Goal: Navigation & Orientation: Find specific page/section

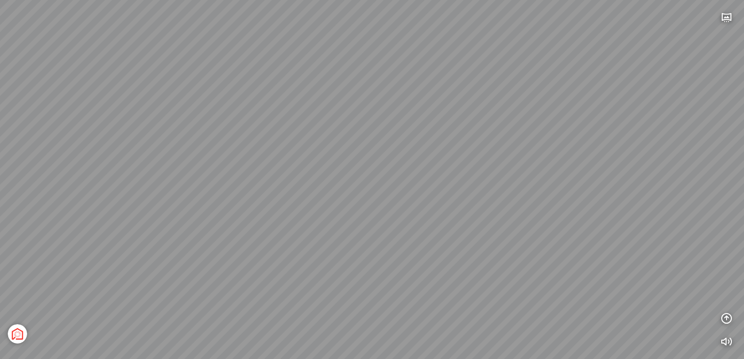
click at [366, 179] on div "Tổng thể The Sea [GEOGRAPHIC_DATA] [GEOGRAPHIC_DATA]" at bounding box center [372, 179] width 744 height 359
click at [727, 16] on icon "button" at bounding box center [727, 18] width 12 height 12
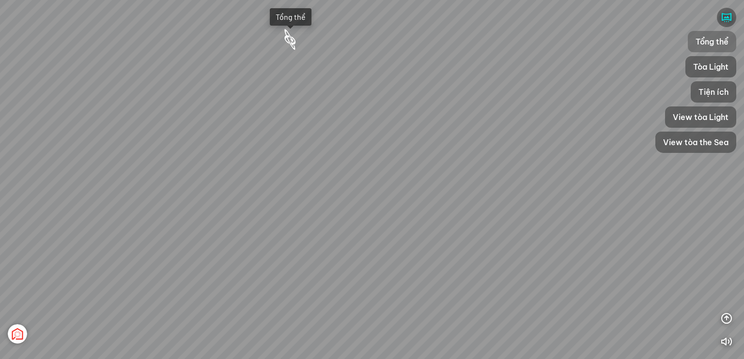
click at [712, 40] on span "Tổng thể" at bounding box center [712, 42] width 33 height 12
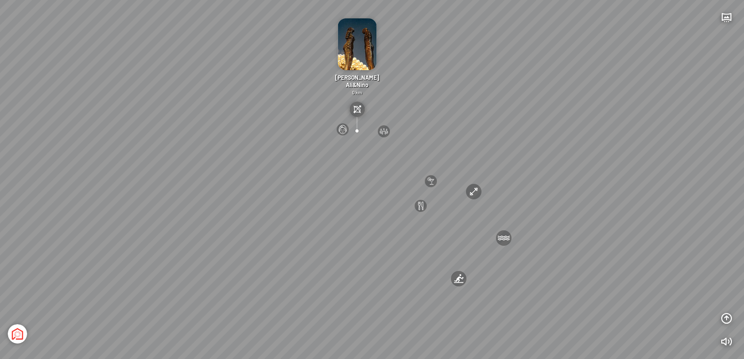
drag, startPoint x: 364, startPoint y: 242, endPoint x: 341, endPoint y: 229, distance: 26.9
click at [341, 229] on div "[GEOGRAPHIC_DATA] 3.6 km KN Links [GEOGRAPHIC_DATA] 5.9 km Thể [PERSON_NAME] Bi…" at bounding box center [372, 179] width 744 height 359
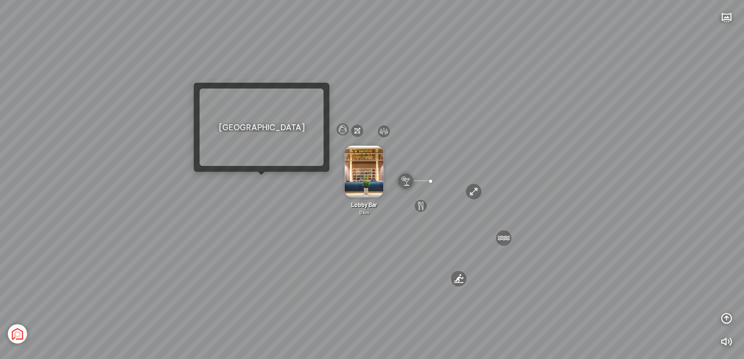
click at [261, 180] on div "[GEOGRAPHIC_DATA] 3.6 km KN Links [GEOGRAPHIC_DATA] 5.9 km Thể [PERSON_NAME] Bi…" at bounding box center [372, 179] width 744 height 359
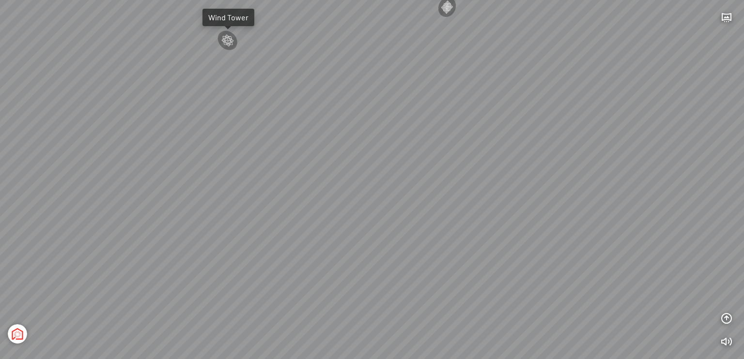
drag, startPoint x: 304, startPoint y: 175, endPoint x: 53, endPoint y: 190, distance: 251.9
click at [40, 190] on div "Tổng thể The Sea [GEOGRAPHIC_DATA] [GEOGRAPHIC_DATA]" at bounding box center [372, 179] width 744 height 359
drag, startPoint x: 256, startPoint y: 206, endPoint x: 135, endPoint y: 138, distance: 139.0
click at [135, 138] on div "Tổng thể The Sea [GEOGRAPHIC_DATA] [GEOGRAPHIC_DATA]" at bounding box center [372, 179] width 744 height 359
drag, startPoint x: 233, startPoint y: 204, endPoint x: 222, endPoint y: 208, distance: 11.3
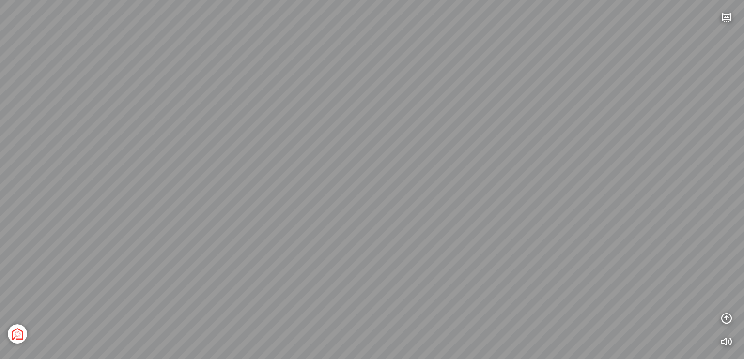
click at [223, 208] on div "Tổng thể The Sea [GEOGRAPHIC_DATA] [GEOGRAPHIC_DATA]" at bounding box center [372, 179] width 744 height 359
drag, startPoint x: 508, startPoint y: 235, endPoint x: 302, endPoint y: 235, distance: 205.9
click at [302, 235] on div "Tổng thể The Sea [GEOGRAPHIC_DATA] [GEOGRAPHIC_DATA]" at bounding box center [372, 179] width 744 height 359
click at [226, 213] on div "Tổng thể The Sea [GEOGRAPHIC_DATA] [GEOGRAPHIC_DATA]" at bounding box center [372, 179] width 744 height 359
drag, startPoint x: 227, startPoint y: 218, endPoint x: 353, endPoint y: 216, distance: 126.4
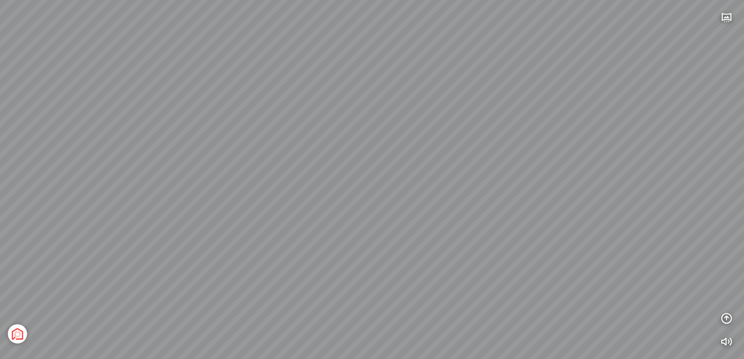
click at [353, 216] on div "Tổng thể The Sea [GEOGRAPHIC_DATA] [GEOGRAPHIC_DATA]" at bounding box center [372, 179] width 744 height 359
drag, startPoint x: 291, startPoint y: 231, endPoint x: 261, endPoint y: 243, distance: 32.7
click at [260, 244] on div "Tổng thể The Sea [GEOGRAPHIC_DATA] [GEOGRAPHIC_DATA]" at bounding box center [372, 179] width 744 height 359
drag, startPoint x: 256, startPoint y: 241, endPoint x: 350, endPoint y: 234, distance: 94.2
click at [350, 234] on div "Tổng thể The Sea [GEOGRAPHIC_DATA] [GEOGRAPHIC_DATA]" at bounding box center [372, 179] width 744 height 359
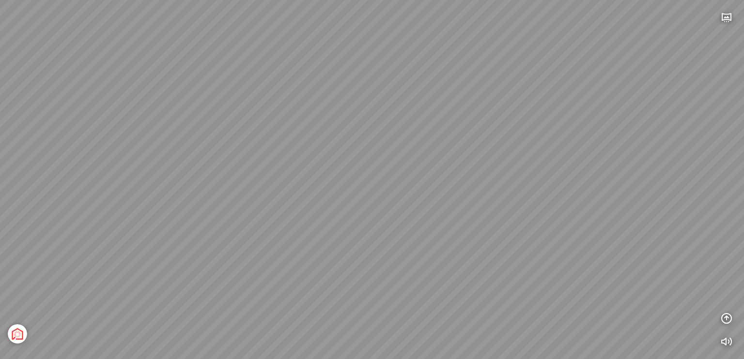
click at [263, 252] on div "Tổng thể The Sea [GEOGRAPHIC_DATA] [GEOGRAPHIC_DATA]" at bounding box center [372, 179] width 744 height 359
drag, startPoint x: 283, startPoint y: 240, endPoint x: 312, endPoint y: 233, distance: 30.3
click at [312, 233] on div "Tổng thể The Sea [GEOGRAPHIC_DATA] [GEOGRAPHIC_DATA]" at bounding box center [372, 179] width 744 height 359
drag, startPoint x: 420, startPoint y: 228, endPoint x: 398, endPoint y: 228, distance: 21.8
click at [398, 228] on div "Tổng thể The Sea [GEOGRAPHIC_DATA] [GEOGRAPHIC_DATA]" at bounding box center [372, 179] width 744 height 359
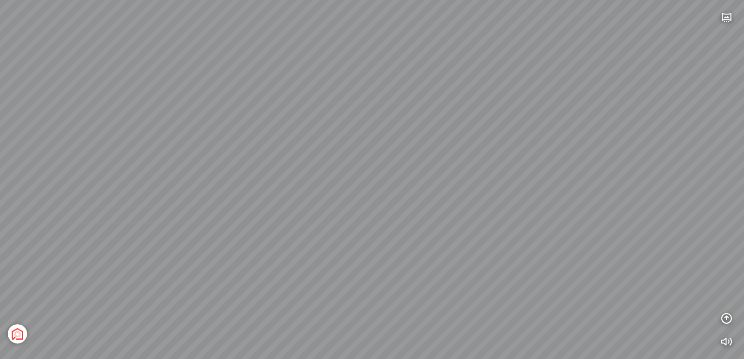
click at [410, 242] on div "Tổng thể The Sea [GEOGRAPHIC_DATA] [GEOGRAPHIC_DATA]" at bounding box center [372, 179] width 744 height 359
drag, startPoint x: 314, startPoint y: 241, endPoint x: 358, endPoint y: 241, distance: 43.6
click at [358, 241] on div "Tổng thể The Sea [GEOGRAPHIC_DATA] [GEOGRAPHIC_DATA]" at bounding box center [372, 179] width 744 height 359
click at [328, 187] on div "Tổng thể The Sea [GEOGRAPHIC_DATA] [GEOGRAPHIC_DATA]" at bounding box center [372, 179] width 744 height 359
click at [241, 141] on div "Tổng thể The Sea [GEOGRAPHIC_DATA] [GEOGRAPHIC_DATA]" at bounding box center [372, 179] width 744 height 359
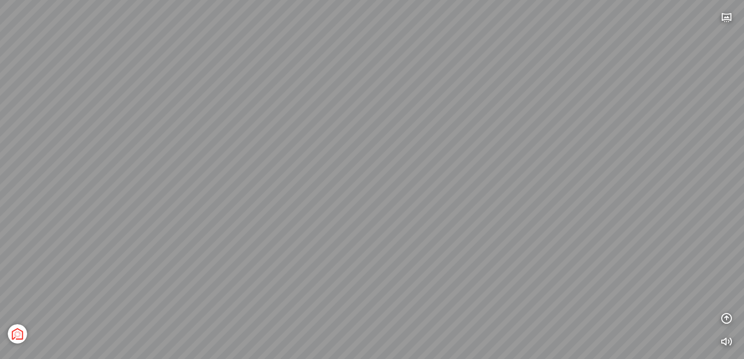
drag, startPoint x: 386, startPoint y: 166, endPoint x: 355, endPoint y: 164, distance: 31.1
click at [354, 164] on div "Tổng thể The Sea [GEOGRAPHIC_DATA] [GEOGRAPHIC_DATA]" at bounding box center [372, 179] width 744 height 359
click at [504, 177] on div "Tổng thể The Sea [GEOGRAPHIC_DATA] [GEOGRAPHIC_DATA]" at bounding box center [372, 179] width 744 height 359
click at [482, 205] on div "Tổng thể The Sea [GEOGRAPHIC_DATA] [GEOGRAPHIC_DATA]" at bounding box center [372, 179] width 744 height 359
drag, startPoint x: 474, startPoint y: 157, endPoint x: 501, endPoint y: 159, distance: 27.2
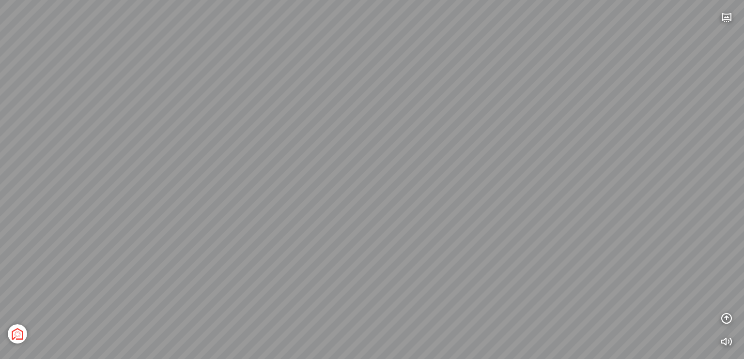
click at [501, 159] on div "Tổng thể The Sea [GEOGRAPHIC_DATA] [GEOGRAPHIC_DATA]" at bounding box center [372, 179] width 744 height 359
drag, startPoint x: 486, startPoint y: 166, endPoint x: 498, endPoint y: 166, distance: 11.6
click at [498, 166] on div "Tổng thể The Sea [GEOGRAPHIC_DATA] [GEOGRAPHIC_DATA]" at bounding box center [372, 179] width 744 height 359
drag, startPoint x: 517, startPoint y: 193, endPoint x: 537, endPoint y: 199, distance: 20.7
click at [596, 221] on div "Tổng thể The Sea [GEOGRAPHIC_DATA] [GEOGRAPHIC_DATA]" at bounding box center [372, 179] width 744 height 359
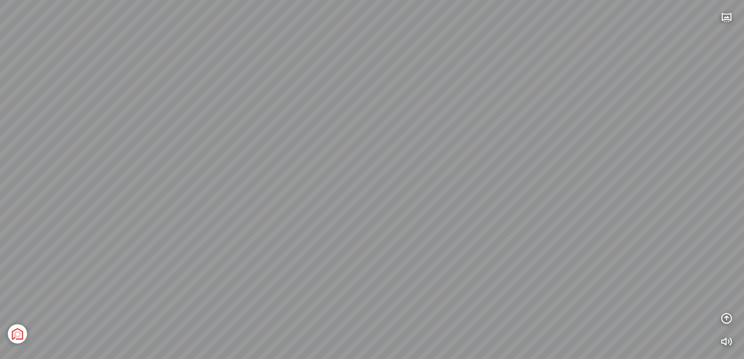
drag, startPoint x: 294, startPoint y: 152, endPoint x: 498, endPoint y: 214, distance: 213.6
click at [506, 220] on div "Tổng thể The Sea [GEOGRAPHIC_DATA] [GEOGRAPHIC_DATA]" at bounding box center [372, 179] width 744 height 359
drag, startPoint x: 407, startPoint y: 195, endPoint x: 413, endPoint y: 217, distance: 22.1
click at [413, 217] on div "Tổng thể The Sea [GEOGRAPHIC_DATA] [GEOGRAPHIC_DATA]" at bounding box center [372, 179] width 744 height 359
drag, startPoint x: 247, startPoint y: 136, endPoint x: 271, endPoint y: 134, distance: 24.3
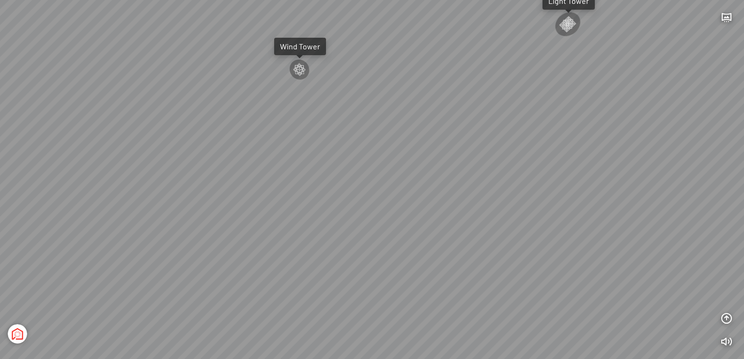
click at [271, 134] on div "Tổng thể The Sea [GEOGRAPHIC_DATA] [GEOGRAPHIC_DATA]" at bounding box center [372, 179] width 744 height 359
drag, startPoint x: 731, startPoint y: 16, endPoint x: 726, endPoint y: 18, distance: 5.6
click at [731, 16] on icon "button" at bounding box center [727, 18] width 12 height 12
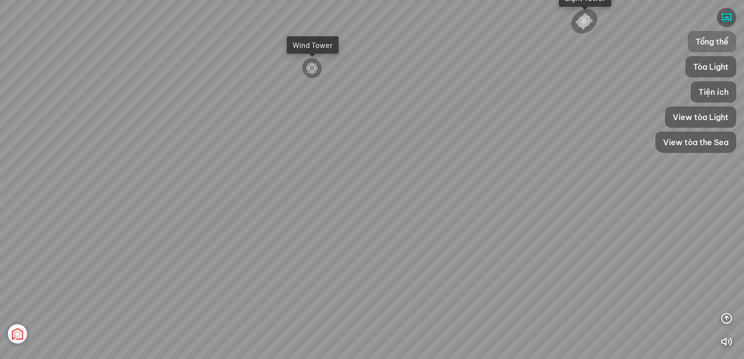
click at [719, 39] on span "Tổng thể" at bounding box center [712, 42] width 33 height 12
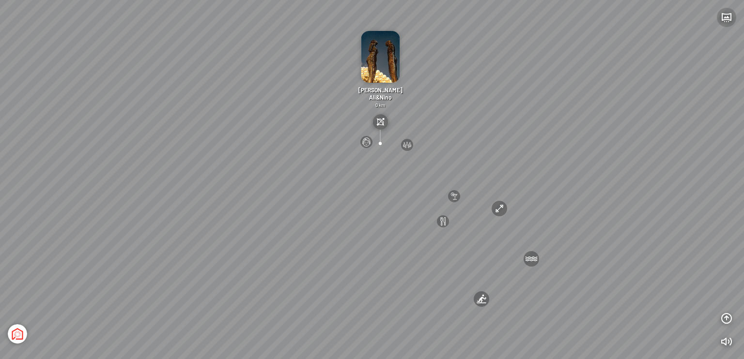
click at [724, 18] on icon "button" at bounding box center [727, 18] width 12 height 12
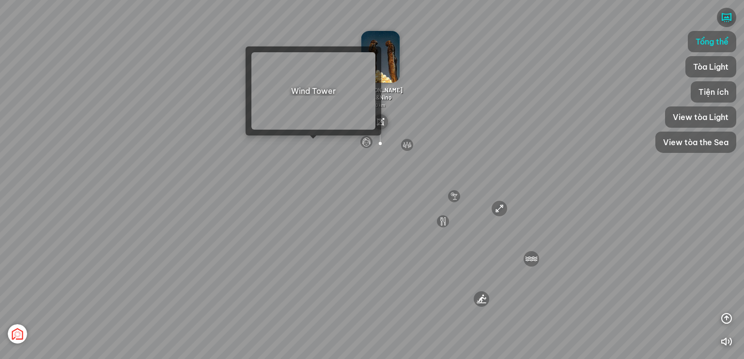
click at [312, 145] on div "[GEOGRAPHIC_DATA] 3.6 km KN Links [GEOGRAPHIC_DATA] 5.9 km Thể [PERSON_NAME] Bi…" at bounding box center [372, 179] width 744 height 359
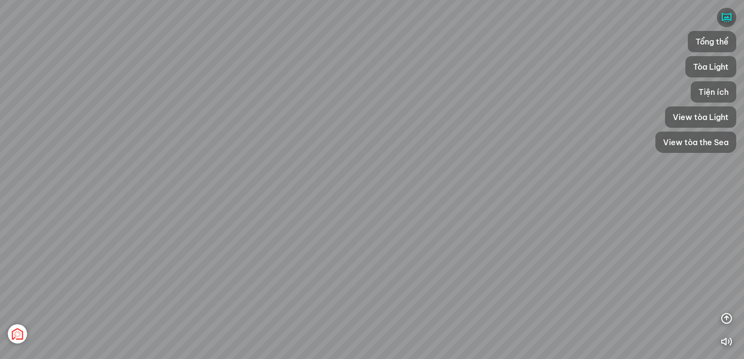
drag, startPoint x: 390, startPoint y: 176, endPoint x: 167, endPoint y: 172, distance: 222.9
click at [165, 172] on div "[GEOGRAPHIC_DATA] [GEOGRAPHIC_DATA] [GEOGRAPHIC_DATA] The [GEOGRAPHIC_DATA] Tổn…" at bounding box center [372, 179] width 744 height 359
drag, startPoint x: 407, startPoint y: 194, endPoint x: 215, endPoint y: 192, distance: 192.3
click at [194, 196] on div "[GEOGRAPHIC_DATA] [GEOGRAPHIC_DATA] [GEOGRAPHIC_DATA] The [GEOGRAPHIC_DATA] Tổn…" at bounding box center [372, 179] width 744 height 359
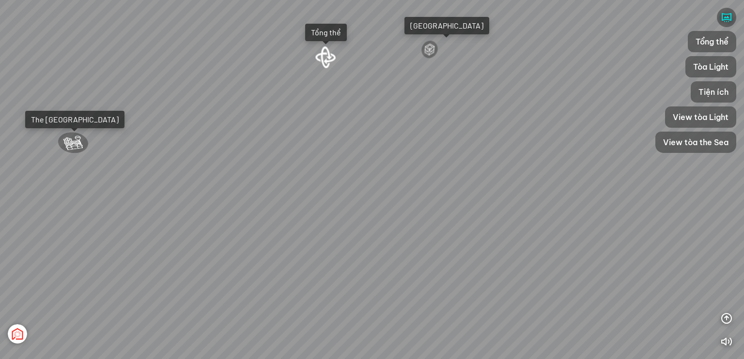
drag, startPoint x: 369, startPoint y: 188, endPoint x: 297, endPoint y: 190, distance: 71.7
click at [297, 190] on div "[GEOGRAPHIC_DATA] [GEOGRAPHIC_DATA] [GEOGRAPHIC_DATA] The [GEOGRAPHIC_DATA] Tổn…" at bounding box center [372, 179] width 744 height 359
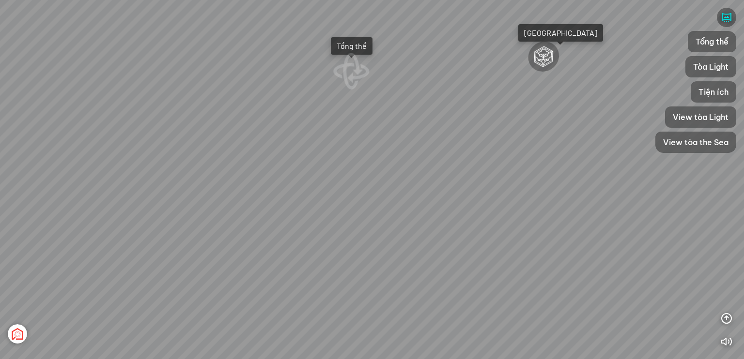
drag, startPoint x: 337, startPoint y: 103, endPoint x: 389, endPoint y: 204, distance: 114.4
click at [398, 218] on div "[GEOGRAPHIC_DATA] [GEOGRAPHIC_DATA] [GEOGRAPHIC_DATA] The [GEOGRAPHIC_DATA] Tổn…" at bounding box center [372, 179] width 744 height 359
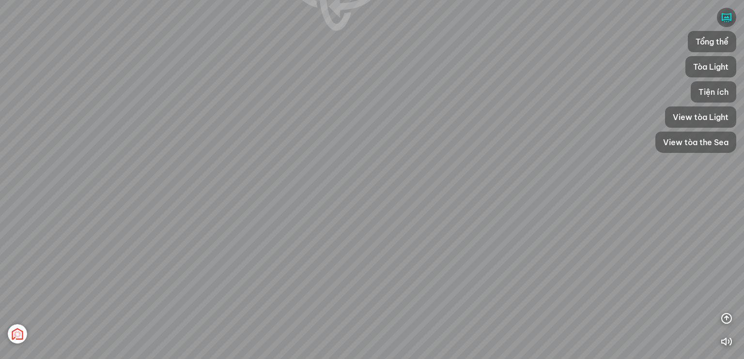
click at [422, 212] on div "[GEOGRAPHIC_DATA] [GEOGRAPHIC_DATA] [GEOGRAPHIC_DATA] The [GEOGRAPHIC_DATA] Tổn…" at bounding box center [372, 179] width 744 height 359
click at [366, 229] on div "[GEOGRAPHIC_DATA] [GEOGRAPHIC_DATA] [GEOGRAPHIC_DATA] The [GEOGRAPHIC_DATA] Tổn…" at bounding box center [372, 179] width 744 height 359
drag, startPoint x: 343, startPoint y: 231, endPoint x: 304, endPoint y: 239, distance: 40.2
click at [302, 240] on div "[GEOGRAPHIC_DATA] [GEOGRAPHIC_DATA] [GEOGRAPHIC_DATA] The [GEOGRAPHIC_DATA] Tổn…" at bounding box center [372, 179] width 744 height 359
drag, startPoint x: 318, startPoint y: 241, endPoint x: 338, endPoint y: 256, distance: 24.9
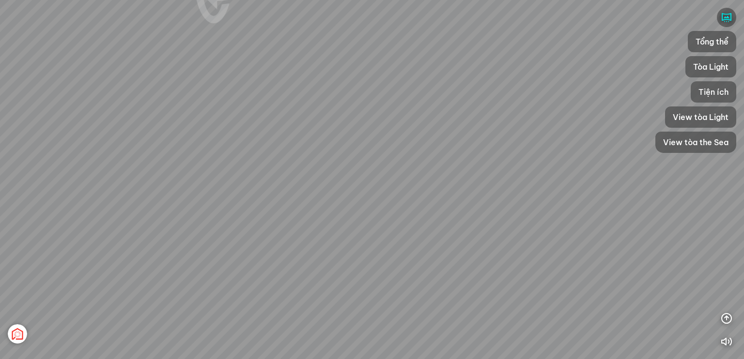
click at [338, 256] on div "[GEOGRAPHIC_DATA] [GEOGRAPHIC_DATA] [GEOGRAPHIC_DATA] The [GEOGRAPHIC_DATA] Tổn…" at bounding box center [372, 179] width 744 height 359
drag, startPoint x: 419, startPoint y: 254, endPoint x: 438, endPoint y: 254, distance: 18.9
click at [438, 254] on div "[GEOGRAPHIC_DATA] [GEOGRAPHIC_DATA] [GEOGRAPHIC_DATA] The [GEOGRAPHIC_DATA] Tổn…" at bounding box center [372, 179] width 744 height 359
drag, startPoint x: 389, startPoint y: 239, endPoint x: 396, endPoint y: 225, distance: 15.0
click at [396, 225] on div "[GEOGRAPHIC_DATA] [GEOGRAPHIC_DATA] [GEOGRAPHIC_DATA] The [GEOGRAPHIC_DATA] Tổn…" at bounding box center [372, 179] width 744 height 359
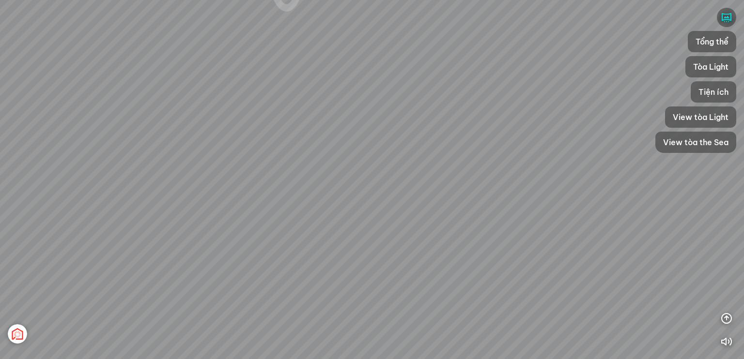
click at [390, 218] on div "[GEOGRAPHIC_DATA] [GEOGRAPHIC_DATA] [GEOGRAPHIC_DATA] The [GEOGRAPHIC_DATA] Tổn…" at bounding box center [372, 179] width 744 height 359
drag, startPoint x: 382, startPoint y: 258, endPoint x: 355, endPoint y: 251, distance: 27.5
click at [355, 251] on div "[GEOGRAPHIC_DATA] [GEOGRAPHIC_DATA] [GEOGRAPHIC_DATA] The [GEOGRAPHIC_DATA] Tổn…" at bounding box center [372, 179] width 744 height 359
drag, startPoint x: 459, startPoint y: 257, endPoint x: 419, endPoint y: 229, distance: 49.4
click at [363, 244] on div "[GEOGRAPHIC_DATA] [GEOGRAPHIC_DATA] [GEOGRAPHIC_DATA] The [GEOGRAPHIC_DATA] Tổn…" at bounding box center [372, 179] width 744 height 359
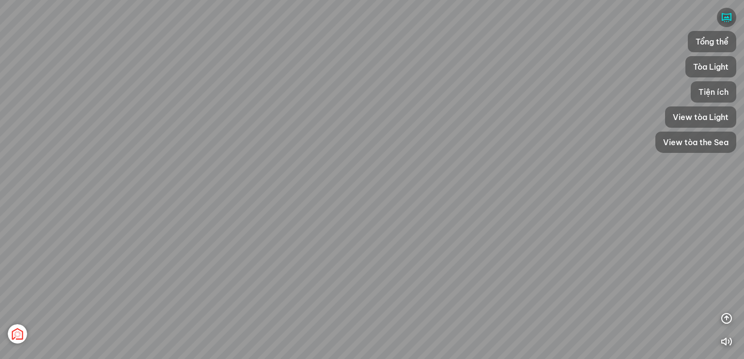
drag, startPoint x: 404, startPoint y: 293, endPoint x: 370, endPoint y: 165, distance: 133.0
click at [370, 165] on div "[GEOGRAPHIC_DATA] [GEOGRAPHIC_DATA] [GEOGRAPHIC_DATA] The [GEOGRAPHIC_DATA] Tổn…" at bounding box center [372, 179] width 744 height 359
drag, startPoint x: 417, startPoint y: 205, endPoint x: 178, endPoint y: 296, distance: 255.0
click at [178, 296] on div "[GEOGRAPHIC_DATA] [GEOGRAPHIC_DATA] [GEOGRAPHIC_DATA] The [GEOGRAPHIC_DATA] Tổn…" at bounding box center [372, 179] width 744 height 359
drag, startPoint x: 297, startPoint y: 256, endPoint x: 236, endPoint y: 274, distance: 63.5
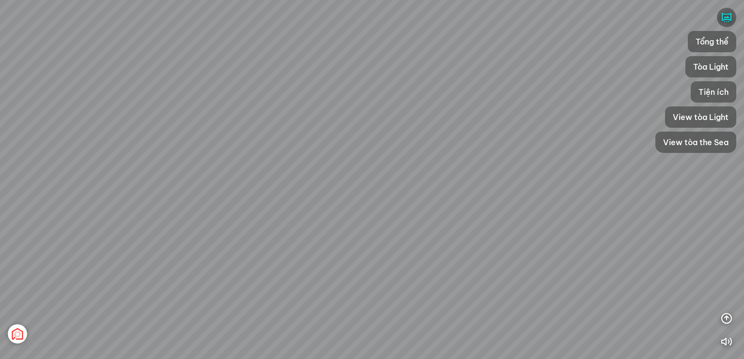
click at [236, 274] on div "[GEOGRAPHIC_DATA] [GEOGRAPHIC_DATA] [GEOGRAPHIC_DATA] The [GEOGRAPHIC_DATA] Tổn…" at bounding box center [372, 179] width 744 height 359
drag, startPoint x: 430, startPoint y: 291, endPoint x: 356, endPoint y: 309, distance: 76.6
click at [356, 309] on div "[GEOGRAPHIC_DATA] [GEOGRAPHIC_DATA] [GEOGRAPHIC_DATA] The [GEOGRAPHIC_DATA] Tổn…" at bounding box center [372, 179] width 744 height 359
click at [719, 40] on span "Tổng thể" at bounding box center [712, 42] width 33 height 12
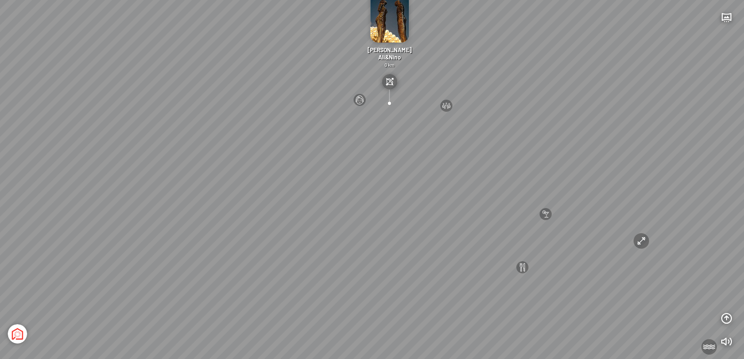
drag, startPoint x: 383, startPoint y: 187, endPoint x: 383, endPoint y: 176, distance: 10.2
click at [383, 176] on div "[GEOGRAPHIC_DATA] 3.6 km KN Links [GEOGRAPHIC_DATA] 5.9 km Thể [PERSON_NAME] Bi…" at bounding box center [372, 179] width 744 height 359
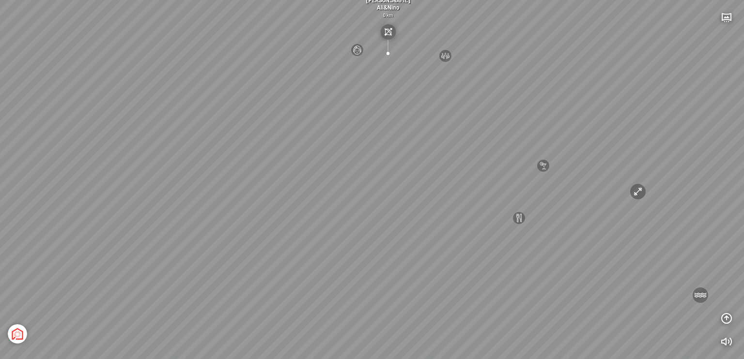
drag, startPoint x: 308, startPoint y: 207, endPoint x: 311, endPoint y: 195, distance: 12.6
click at [311, 195] on div "[GEOGRAPHIC_DATA] 3.6 km KN Links [GEOGRAPHIC_DATA] 5.9 km Thể [PERSON_NAME] Bi…" at bounding box center [372, 179] width 744 height 359
click at [321, 181] on div "[GEOGRAPHIC_DATA] 3.6 km KN Links [GEOGRAPHIC_DATA] 5.9 km Thể [PERSON_NAME] Bi…" at bounding box center [372, 179] width 744 height 359
drag, startPoint x: 288, startPoint y: 241, endPoint x: 280, endPoint y: 244, distance: 8.6
click at [279, 247] on div "[GEOGRAPHIC_DATA] 3.6 km KN Links [GEOGRAPHIC_DATA] 5.9 km Thể [PERSON_NAME] Bi…" at bounding box center [372, 179] width 744 height 359
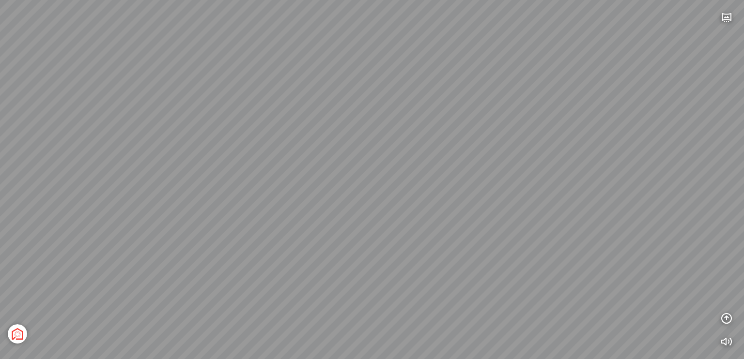
drag, startPoint x: 280, startPoint y: 244, endPoint x: 348, endPoint y: 153, distance: 113.2
click at [348, 153] on div "[GEOGRAPHIC_DATA] 3.6 km KN Links [GEOGRAPHIC_DATA] 5.9 km Thể [PERSON_NAME] Bi…" at bounding box center [372, 179] width 744 height 359
click at [395, 244] on div "[GEOGRAPHIC_DATA] 3.6 km KN Links [GEOGRAPHIC_DATA] 5.9 km Thể [PERSON_NAME] Bi…" at bounding box center [372, 179] width 744 height 359
drag, startPoint x: 345, startPoint y: 233, endPoint x: 433, endPoint y: 232, distance: 88.2
drag, startPoint x: 205, startPoint y: 215, endPoint x: 466, endPoint y: 210, distance: 261.6
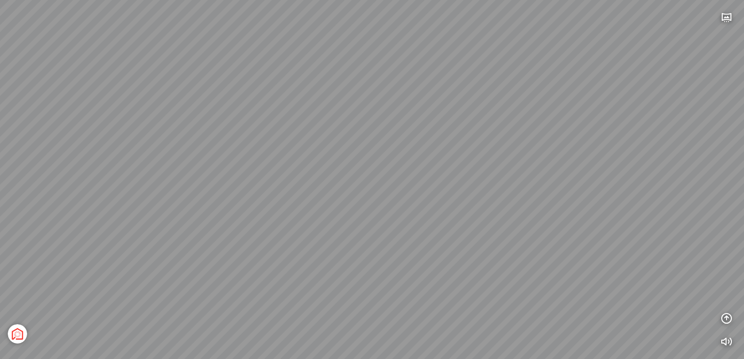
click at [466, 210] on div "[GEOGRAPHIC_DATA] 3.6 km KN Links [GEOGRAPHIC_DATA] 5.9 km Thể [PERSON_NAME] Bi…" at bounding box center [372, 179] width 744 height 359
drag, startPoint x: 234, startPoint y: 264, endPoint x: 288, endPoint y: 279, distance: 55.8
click at [288, 279] on div "[GEOGRAPHIC_DATA] 3.6 km KN Links [GEOGRAPHIC_DATA] 5.9 km Thể [PERSON_NAME] Bi…" at bounding box center [372, 179] width 744 height 359
drag, startPoint x: 155, startPoint y: 157, endPoint x: 252, endPoint y: 198, distance: 105.7
click at [258, 194] on div "[GEOGRAPHIC_DATA] 3.6 km KN Links [GEOGRAPHIC_DATA] 5.9 km Thể [PERSON_NAME] Bi…" at bounding box center [372, 179] width 744 height 359
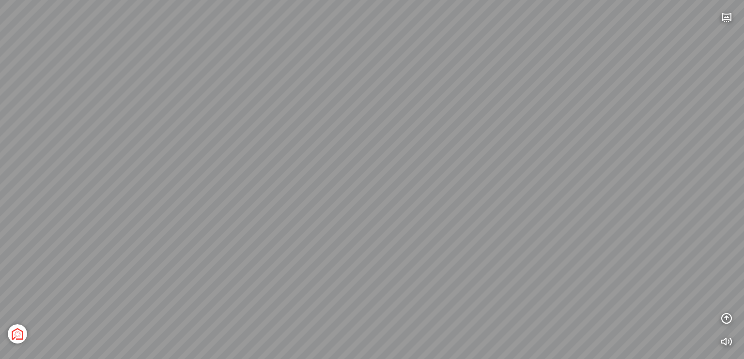
drag, startPoint x: 193, startPoint y: 168, endPoint x: 314, endPoint y: 213, distance: 128.8
click at [314, 209] on div "[GEOGRAPHIC_DATA] 3.6 km KN Links [GEOGRAPHIC_DATA] 5.9 km Thể [PERSON_NAME] Bi…" at bounding box center [372, 179] width 744 height 359
drag, startPoint x: 408, startPoint y: 260, endPoint x: 327, endPoint y: 259, distance: 80.4
click at [328, 260] on div "[GEOGRAPHIC_DATA] 3.6 km KN Links [GEOGRAPHIC_DATA] 5.9 km Thể [PERSON_NAME] Bi…" at bounding box center [372, 179] width 744 height 359
drag, startPoint x: 270, startPoint y: 226, endPoint x: 219, endPoint y: 229, distance: 50.5
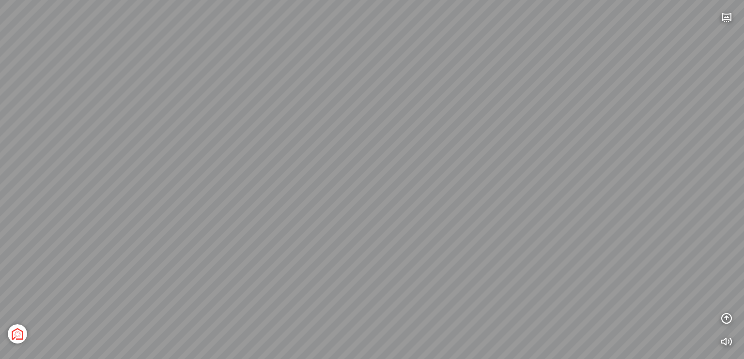
click at [219, 229] on div "[GEOGRAPHIC_DATA] 3.6 km KN Links [GEOGRAPHIC_DATA] 5.9 km Thể [PERSON_NAME] Bi…" at bounding box center [372, 179] width 744 height 359
drag, startPoint x: 321, startPoint y: 220, endPoint x: 262, endPoint y: 261, distance: 71.6
click at [264, 262] on div "[GEOGRAPHIC_DATA] 3.6 km KN Links [GEOGRAPHIC_DATA] 5.9 km Thể [PERSON_NAME] Bi…" at bounding box center [372, 179] width 744 height 359
click at [287, 160] on div "[GEOGRAPHIC_DATA] 3.6 km KN Links [GEOGRAPHIC_DATA] 5.9 km Thể [PERSON_NAME] Bi…" at bounding box center [372, 179] width 744 height 359
drag, startPoint x: 272, startPoint y: 175, endPoint x: 115, endPoint y: 137, distance: 162.0
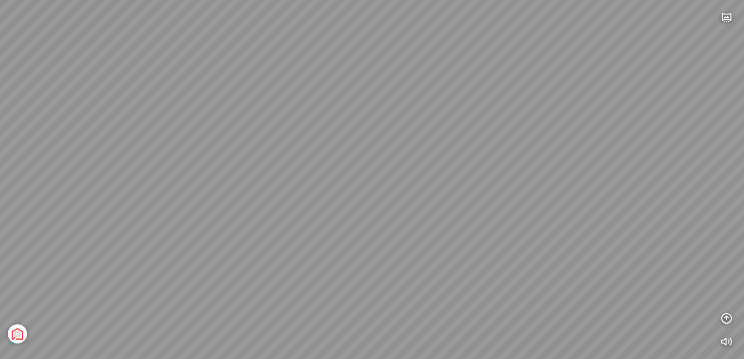
click at [110, 137] on div "[GEOGRAPHIC_DATA] 3.6 km KN Links [GEOGRAPHIC_DATA] 5.9 km Thể [PERSON_NAME] Bi…" at bounding box center [372, 179] width 744 height 359
click at [364, 295] on div "[GEOGRAPHIC_DATA] 3.6 km KN Links [GEOGRAPHIC_DATA] 5.9 km Thể [PERSON_NAME] Bi…" at bounding box center [372, 179] width 744 height 359
drag, startPoint x: 328, startPoint y: 228, endPoint x: 338, endPoint y: 273, distance: 46.2
click at [338, 273] on div "[GEOGRAPHIC_DATA] 3.6 km KN Links [GEOGRAPHIC_DATA] 5.9 km Thể [PERSON_NAME] Bi…" at bounding box center [372, 179] width 744 height 359
drag, startPoint x: 337, startPoint y: 276, endPoint x: 277, endPoint y: 183, distance: 111.0
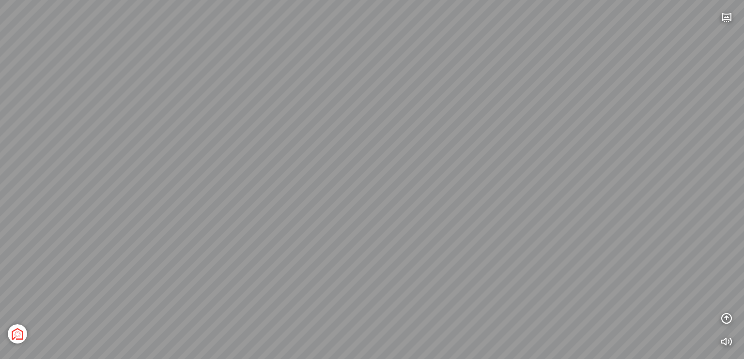
click at [277, 183] on div "[GEOGRAPHIC_DATA] 3.6 km KN Links [GEOGRAPHIC_DATA] 5.9 km Thể [PERSON_NAME] Bi…" at bounding box center [372, 179] width 744 height 359
click at [729, 105] on div "[GEOGRAPHIC_DATA] 3.6 km KN Links [GEOGRAPHIC_DATA] 5.9 km Thể [PERSON_NAME] Bi…" at bounding box center [372, 179] width 744 height 359
drag, startPoint x: 303, startPoint y: 243, endPoint x: 335, endPoint y: 131, distance: 116.4
click at [335, 131] on div "[GEOGRAPHIC_DATA] 3.6 km KN Links [GEOGRAPHIC_DATA] 5.9 km Thể [PERSON_NAME] Bi…" at bounding box center [372, 179] width 744 height 359
drag, startPoint x: 305, startPoint y: 233, endPoint x: 321, endPoint y: 109, distance: 125.5
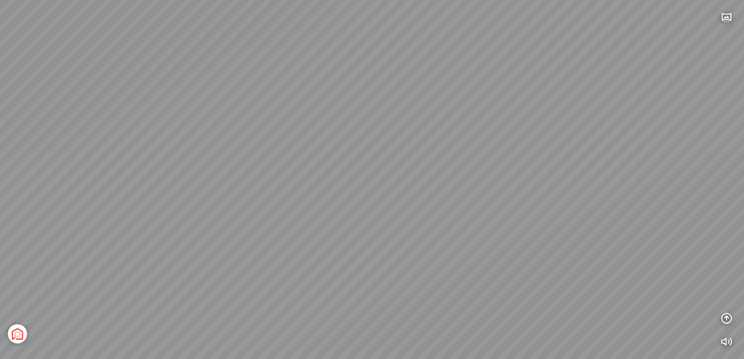
click at [321, 103] on div "[GEOGRAPHIC_DATA] 3.6 km KN Links [GEOGRAPHIC_DATA] 5.9 km Thể [PERSON_NAME] Bi…" at bounding box center [372, 179] width 744 height 359
drag, startPoint x: 389, startPoint y: 247, endPoint x: 389, endPoint y: 292, distance: 45.1
click at [389, 292] on div "[GEOGRAPHIC_DATA] 3.6 km KN Links [GEOGRAPHIC_DATA] 5.9 km Thể [PERSON_NAME] Bi…" at bounding box center [372, 179] width 744 height 359
drag, startPoint x: 386, startPoint y: 204, endPoint x: 594, endPoint y: 218, distance: 208.7
click at [608, 219] on div "[GEOGRAPHIC_DATA] 3.6 km KN Links [GEOGRAPHIC_DATA] 5.9 km Thể [PERSON_NAME] Bi…" at bounding box center [372, 179] width 744 height 359
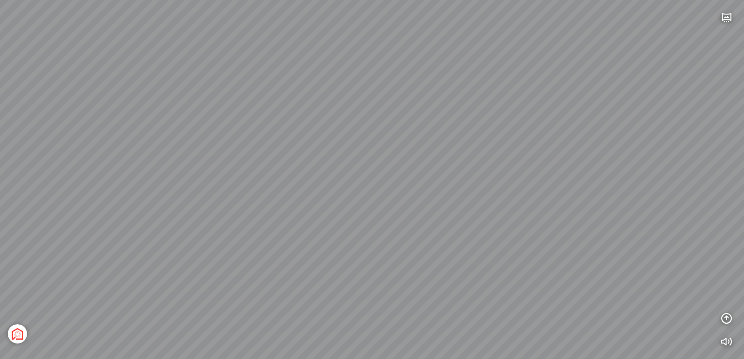
drag, startPoint x: 390, startPoint y: 179, endPoint x: 532, endPoint y: 206, distance: 144.0
click at [537, 206] on div "[GEOGRAPHIC_DATA] 3.6 km KN Links [GEOGRAPHIC_DATA] 5.9 km Thể [PERSON_NAME] Bi…" at bounding box center [372, 179] width 744 height 359
drag, startPoint x: 320, startPoint y: 203, endPoint x: 502, endPoint y: 204, distance: 182.1
click at [532, 212] on div "[GEOGRAPHIC_DATA] 3.6 km KN Links [GEOGRAPHIC_DATA] 5.9 km Thể [PERSON_NAME] Bi…" at bounding box center [372, 179] width 744 height 359
drag, startPoint x: 442, startPoint y: 208, endPoint x: 497, endPoint y: 219, distance: 56.8
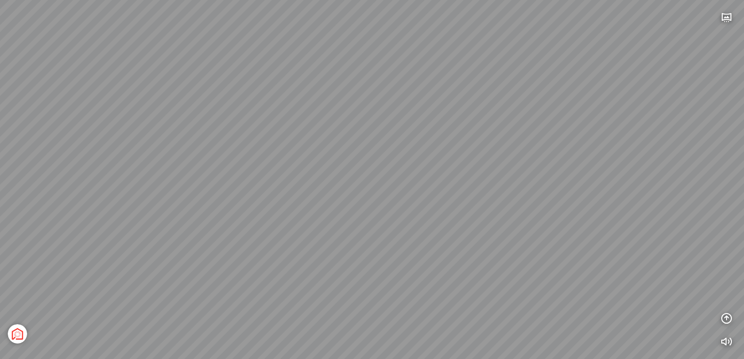
click at [497, 219] on div "[GEOGRAPHIC_DATA] 3.6 km KN Links [GEOGRAPHIC_DATA] 5.9 km Thể [PERSON_NAME] Bi…" at bounding box center [372, 179] width 744 height 359
drag, startPoint x: 363, startPoint y: 174, endPoint x: 207, endPoint y: 184, distance: 156.7
click at [207, 184] on div "[GEOGRAPHIC_DATA] 3.6 km KN Links [GEOGRAPHIC_DATA] 5.9 km Thể [PERSON_NAME] Bi…" at bounding box center [372, 179] width 744 height 359
drag, startPoint x: 281, startPoint y: 178, endPoint x: 291, endPoint y: 189, distance: 14.4
click at [235, 179] on div "[GEOGRAPHIC_DATA] 3.6 km KN Links [GEOGRAPHIC_DATA] 5.9 km Thể [PERSON_NAME] Bi…" at bounding box center [372, 179] width 744 height 359
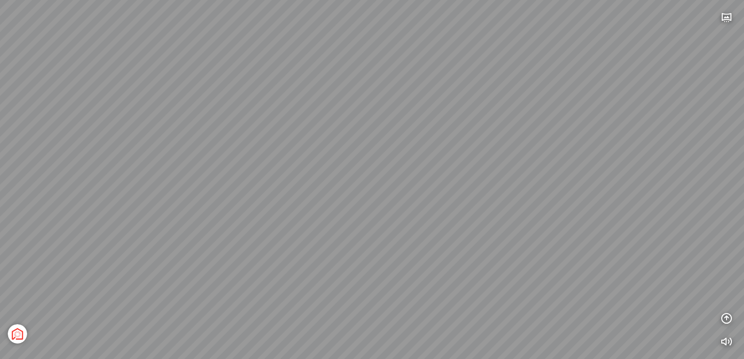
drag, startPoint x: 399, startPoint y: 197, endPoint x: 256, endPoint y: 193, distance: 143.4
click at [256, 193] on div "[GEOGRAPHIC_DATA] 3.6 km KN Links [GEOGRAPHIC_DATA] 5.9 km Thể [PERSON_NAME] Bi…" at bounding box center [372, 179] width 744 height 359
drag, startPoint x: 295, startPoint y: 264, endPoint x: 362, endPoint y: 155, distance: 128.5
click at [368, 140] on div "[GEOGRAPHIC_DATA] 3.6 km KN Links [GEOGRAPHIC_DATA] 5.9 km Thể [PERSON_NAME] Bi…" at bounding box center [372, 179] width 744 height 359
drag, startPoint x: 401, startPoint y: 190, endPoint x: 500, endPoint y: 128, distance: 116.8
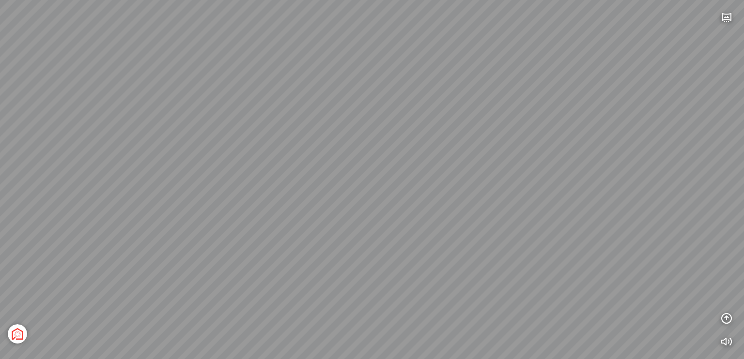
click at [500, 128] on div "[GEOGRAPHIC_DATA] 3.6 km KN Links [GEOGRAPHIC_DATA] 5.9 km Thể [PERSON_NAME] Bi…" at bounding box center [372, 179] width 744 height 359
drag, startPoint x: 472, startPoint y: 205, endPoint x: 309, endPoint y: 313, distance: 195.6
click at [309, 313] on div "[GEOGRAPHIC_DATA] 3.6 km KN Links [GEOGRAPHIC_DATA] 5.9 km Thể [PERSON_NAME] Bi…" at bounding box center [372, 179] width 744 height 359
click at [722, 20] on icon "button" at bounding box center [727, 18] width 12 height 12
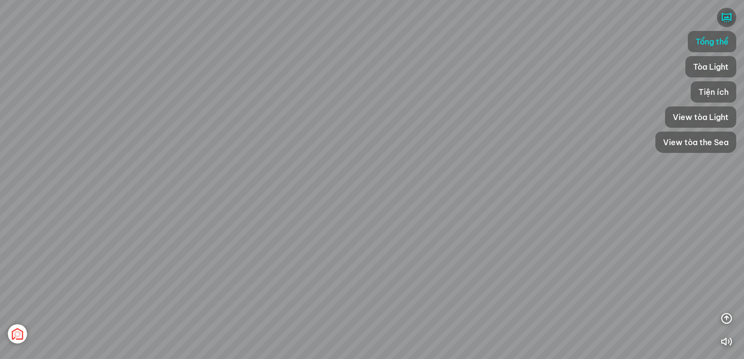
drag, startPoint x: 488, startPoint y: 145, endPoint x: 455, endPoint y: 210, distance: 73.2
click at [469, 233] on div "[GEOGRAPHIC_DATA] 3.6 km KN Links [GEOGRAPHIC_DATA] 5.9 km Thể [PERSON_NAME] Bi…" at bounding box center [372, 179] width 744 height 359
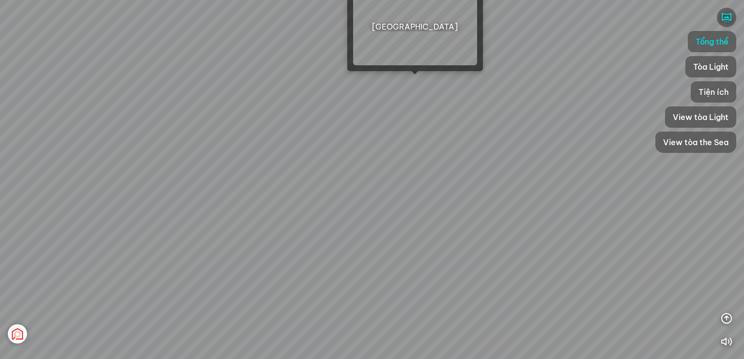
click at [423, 82] on div "[GEOGRAPHIC_DATA] 3.6 km KN Links [GEOGRAPHIC_DATA] 5.9 km Thể [PERSON_NAME] Bi…" at bounding box center [372, 179] width 744 height 359
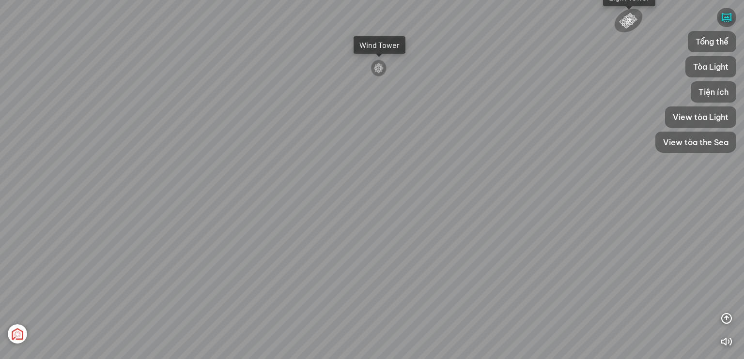
drag, startPoint x: 202, startPoint y: 178, endPoint x: 200, endPoint y: 173, distance: 5.1
click at [198, 175] on div "Tổng thể The Sea [GEOGRAPHIC_DATA] [GEOGRAPHIC_DATA]" at bounding box center [372, 179] width 744 height 359
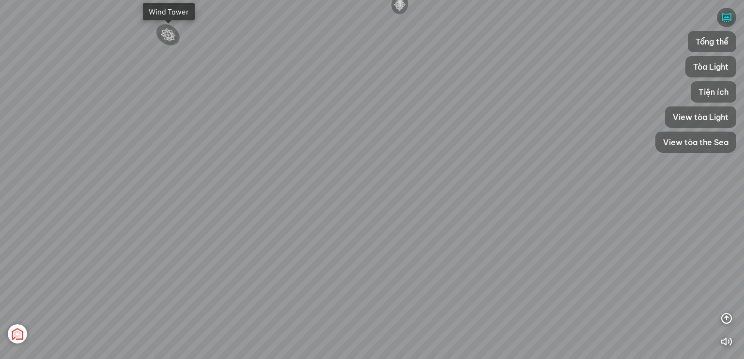
drag, startPoint x: 164, startPoint y: 177, endPoint x: 156, endPoint y: 180, distance: 8.0
click at [147, 182] on div "Tổng thể The Sea [GEOGRAPHIC_DATA] [GEOGRAPHIC_DATA]" at bounding box center [372, 179] width 744 height 359
drag, startPoint x: 303, startPoint y: 179, endPoint x: 138, endPoint y: 167, distance: 166.1
click at [134, 167] on div "Tổng thể The Sea [GEOGRAPHIC_DATA] [GEOGRAPHIC_DATA]" at bounding box center [372, 179] width 744 height 359
drag, startPoint x: 314, startPoint y: 198, endPoint x: 203, endPoint y: 174, distance: 113.9
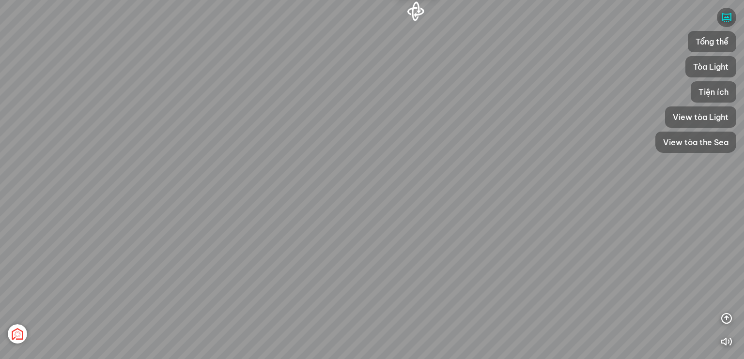
click at [197, 171] on div "Tổng thể The Sea [GEOGRAPHIC_DATA] [GEOGRAPHIC_DATA]" at bounding box center [372, 179] width 744 height 359
drag, startPoint x: 237, startPoint y: 205, endPoint x: 214, endPoint y: 208, distance: 23.5
click at [214, 208] on div "Tổng thể The Sea [GEOGRAPHIC_DATA] [GEOGRAPHIC_DATA]" at bounding box center [372, 179] width 744 height 359
drag, startPoint x: 243, startPoint y: 221, endPoint x: 176, endPoint y: 221, distance: 67.3
click at [176, 221] on div "Tổng thể The Sea [GEOGRAPHIC_DATA] [GEOGRAPHIC_DATA]" at bounding box center [372, 179] width 744 height 359
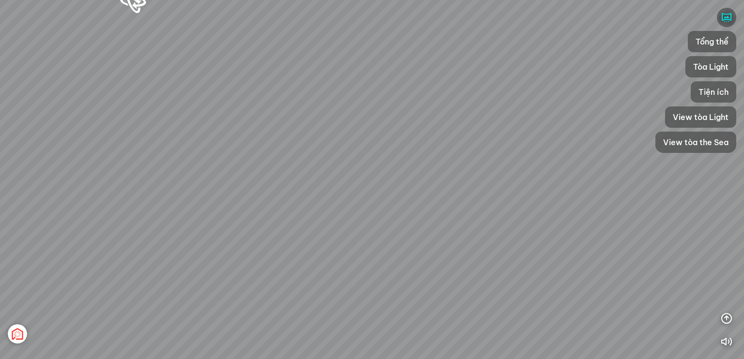
click at [225, 229] on div "Tổng thể The Sea [GEOGRAPHIC_DATA] [GEOGRAPHIC_DATA]" at bounding box center [372, 179] width 744 height 359
drag, startPoint x: 247, startPoint y: 239, endPoint x: 281, endPoint y: 249, distance: 35.6
click at [281, 249] on div "Tổng thể The Sea [GEOGRAPHIC_DATA] [GEOGRAPHIC_DATA]" at bounding box center [372, 179] width 744 height 359
drag, startPoint x: 371, startPoint y: 224, endPoint x: 416, endPoint y: 200, distance: 51.0
click at [416, 198] on div "Tổng thể The Sea [GEOGRAPHIC_DATA] [GEOGRAPHIC_DATA]" at bounding box center [372, 179] width 744 height 359
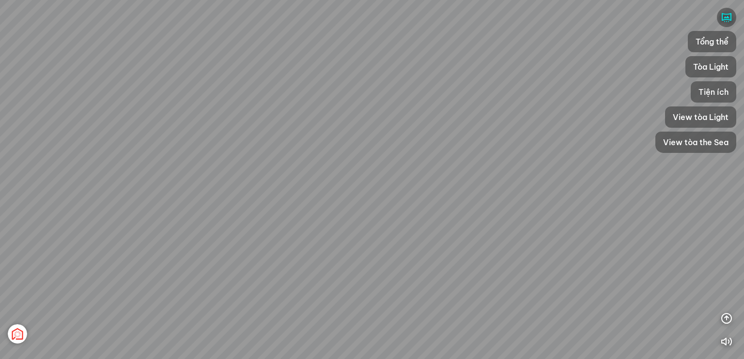
drag, startPoint x: 340, startPoint y: 241, endPoint x: 311, endPoint y: 241, distance: 29.1
click at [311, 241] on div "Tổng thể The Sea [GEOGRAPHIC_DATA] [GEOGRAPHIC_DATA]" at bounding box center [372, 179] width 744 height 359
drag, startPoint x: 340, startPoint y: 225, endPoint x: 302, endPoint y: 238, distance: 39.4
click at [302, 238] on div "Tổng thể The Sea [GEOGRAPHIC_DATA] [GEOGRAPHIC_DATA]" at bounding box center [372, 179] width 744 height 359
